Goal: Information Seeking & Learning: Learn about a topic

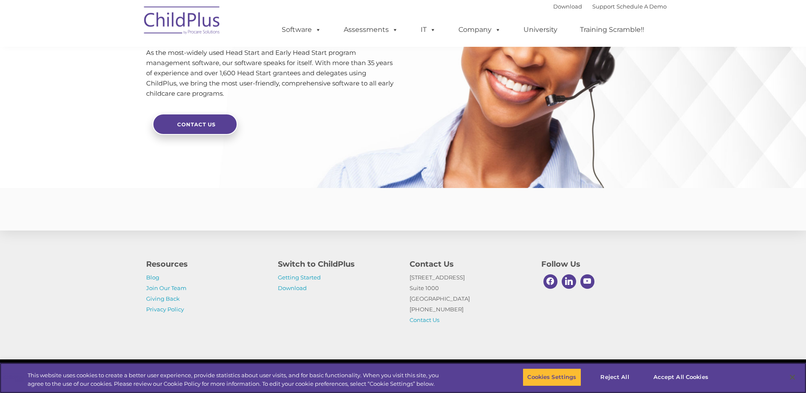
scroll to position [1973, 0]
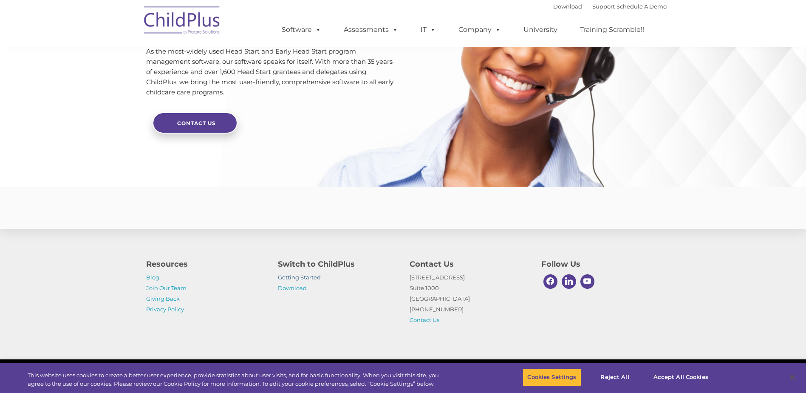
click at [292, 277] on link "Getting Started" at bounding box center [299, 277] width 43 height 7
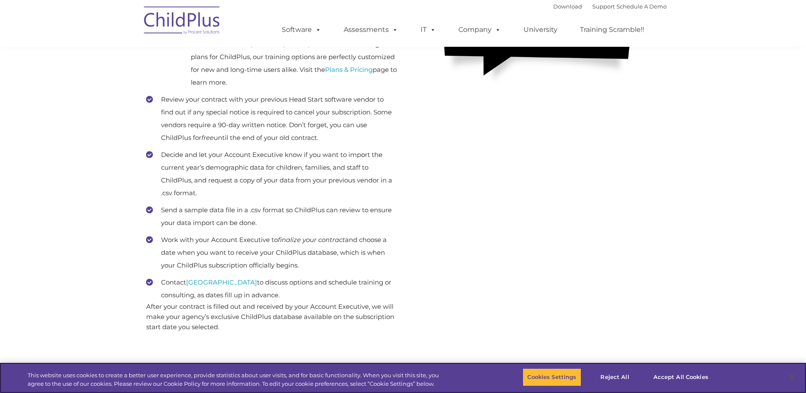
scroll to position [352, 0]
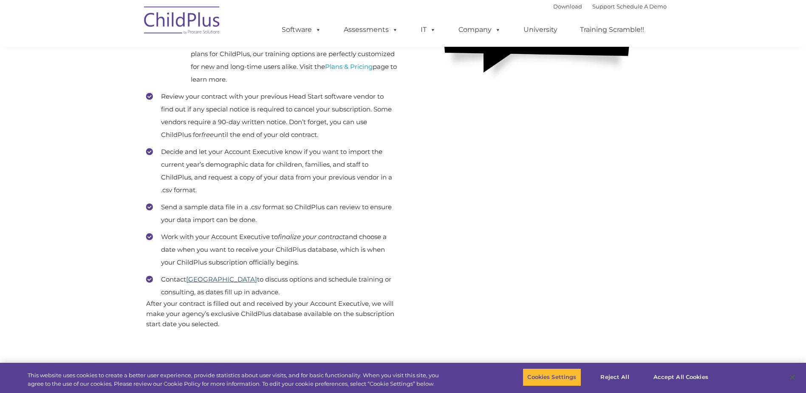
click at [215, 278] on link "[GEOGRAPHIC_DATA]" at bounding box center [221, 279] width 71 height 8
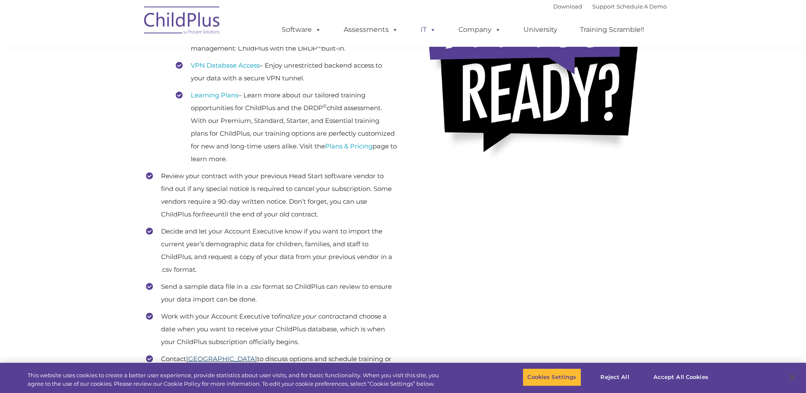
scroll to position [267, 0]
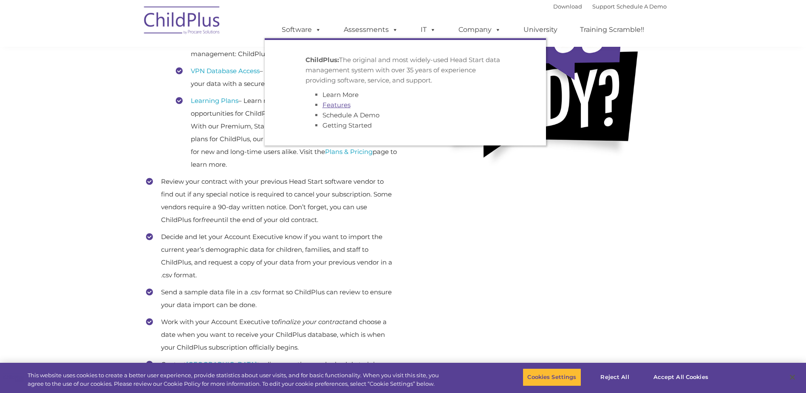
click at [329, 104] on link "Features" at bounding box center [337, 105] width 28 height 8
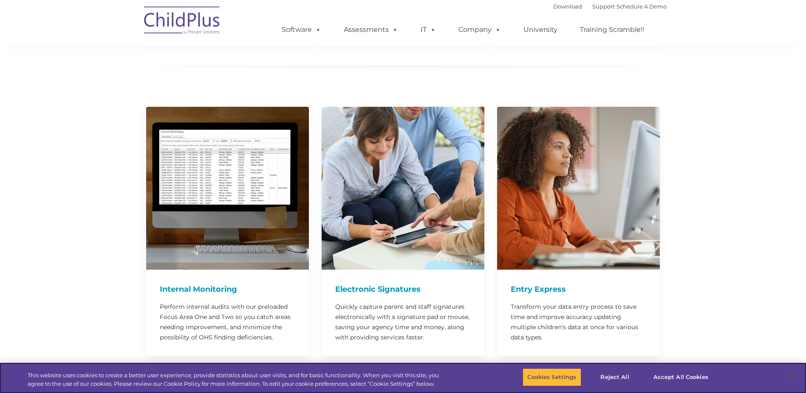
scroll to position [698, 0]
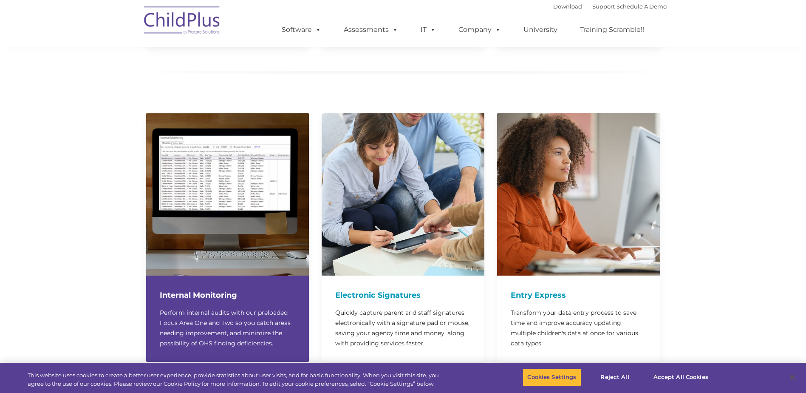
click at [212, 289] on h4 "Internal Monitoring" at bounding box center [228, 295] width 136 height 12
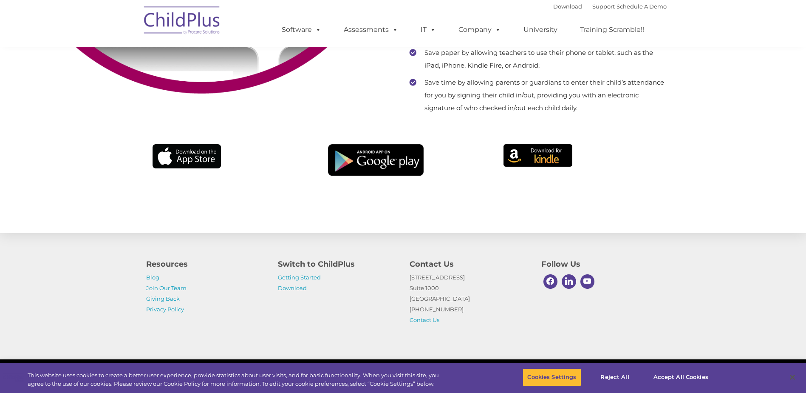
scroll to position [5528, 0]
